Goal: Find specific page/section: Find specific page/section

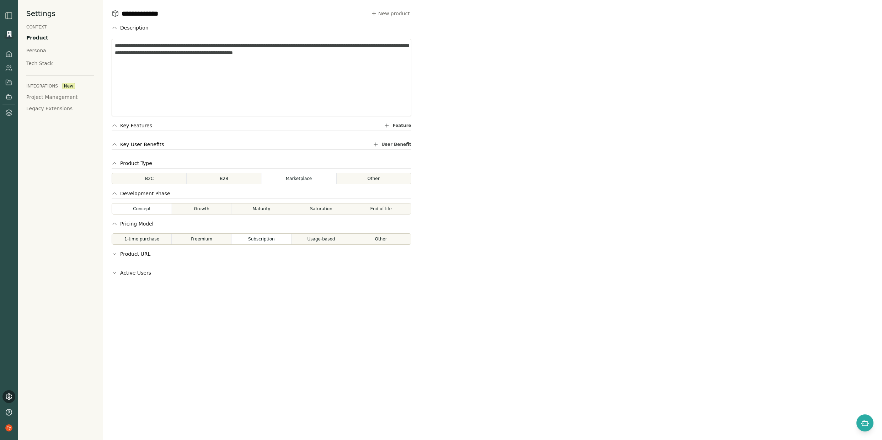
click at [9, 15] on img "button" at bounding box center [9, 15] width 9 height 9
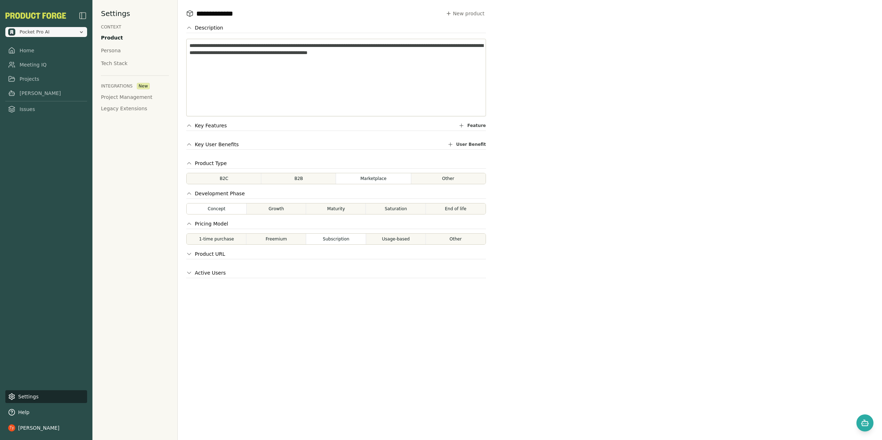
click at [60, 33] on span "Pocket Pro AI" at bounding box center [42, 31] width 68 height 7
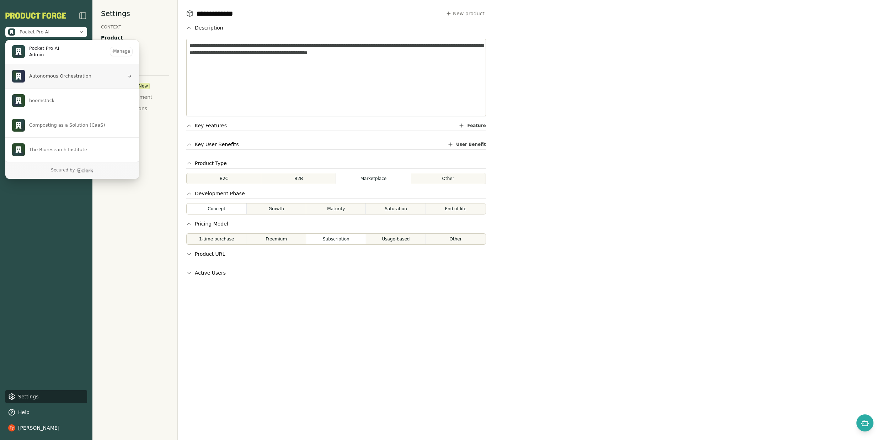
click at [74, 76] on span "Autonomous Orchestration" at bounding box center [60, 76] width 62 height 6
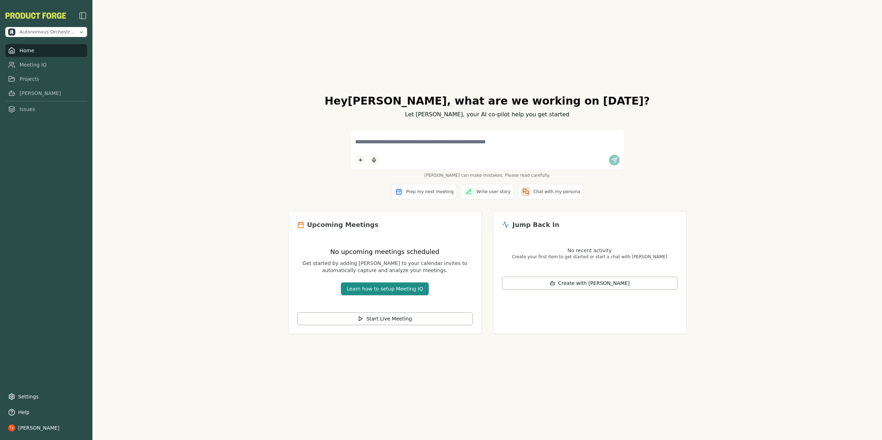
click at [784, 140] on div "Hey [PERSON_NAME] , what are we working on [DATE]? Let [PERSON_NAME], your AI c…" at bounding box center [487, 220] width 790 height 440
